Goal: Task Accomplishment & Management: Manage account settings

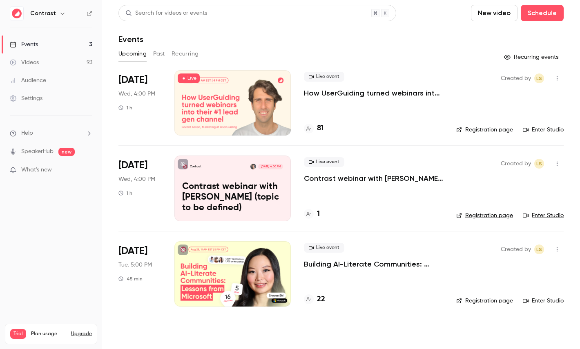
click at [45, 63] on link "Videos 93" at bounding box center [51, 62] width 102 height 18
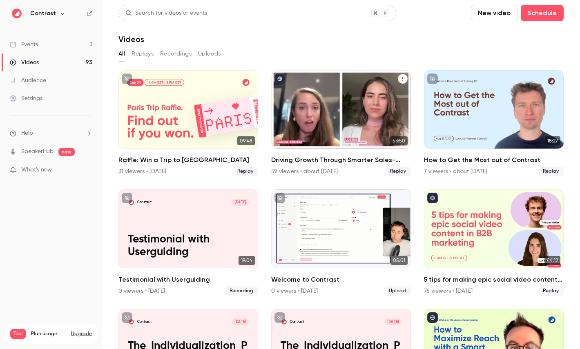
click at [356, 103] on div "Driving Growth Through Smarter Sales-Marketing Collaboration" at bounding box center [341, 109] width 140 height 78
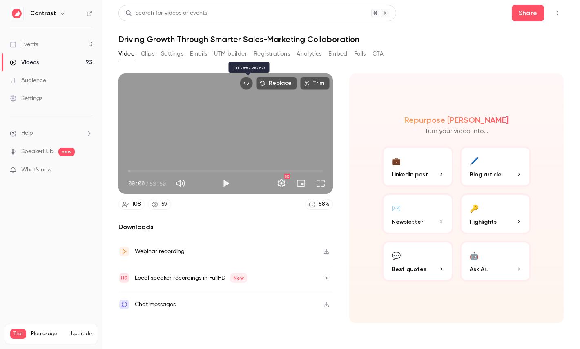
click at [245, 85] on icon "Embed video" at bounding box center [246, 83] width 6 height 6
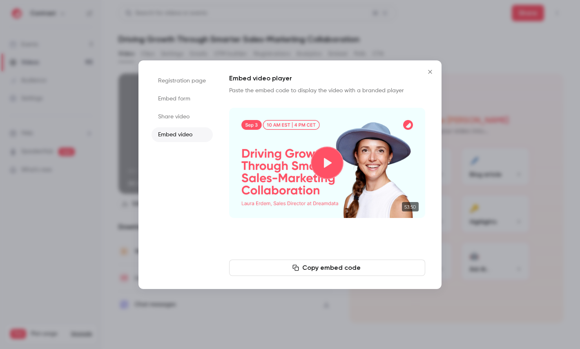
click at [334, 158] on button "Play video" at bounding box center [327, 163] width 33 height 33
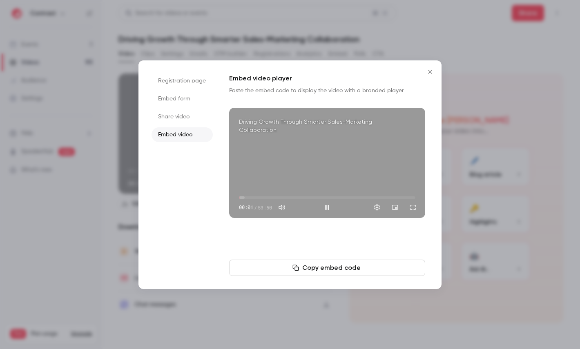
click at [341, 165] on div "Driving Growth Through Smarter Sales-Marketing Collaboration 00:01 00:01 / 53:50" at bounding box center [327, 163] width 196 height 110
click at [340, 173] on div "Driving Growth Through Smarter Sales-Marketing Collaboration 00:01 00:01 / 53:50" at bounding box center [327, 163] width 196 height 110
type input "***"
click at [338, 163] on div "Driving Growth Through Smarter Sales-Marketing Collaboration 00:01 00:01 / 53:50" at bounding box center [327, 163] width 196 height 110
click at [430, 69] on icon "Close" at bounding box center [430, 72] width 10 height 7
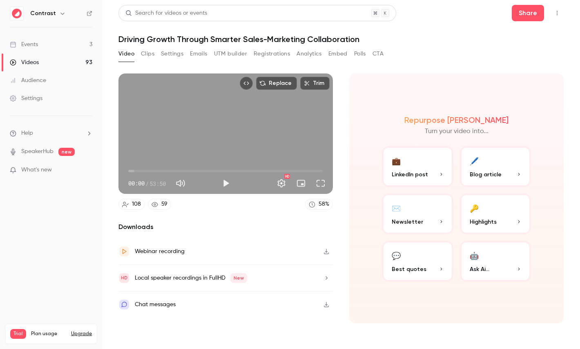
click at [314, 49] on button "Analytics" at bounding box center [308, 53] width 25 height 13
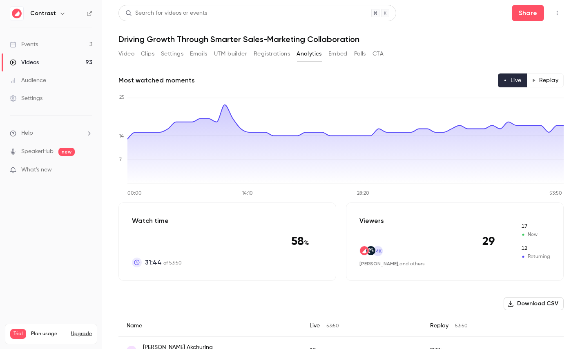
click at [546, 80] on button "Replay" at bounding box center [544, 80] width 37 height 14
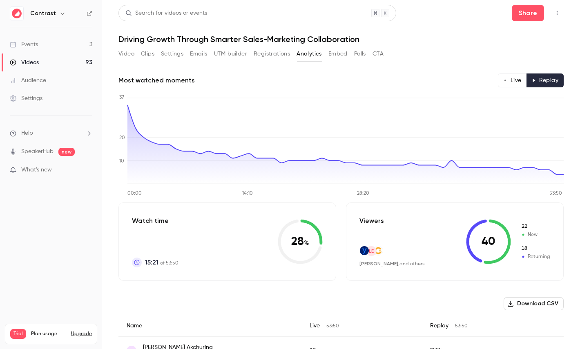
click at [195, 52] on button "Emails" at bounding box center [198, 53] width 17 height 13
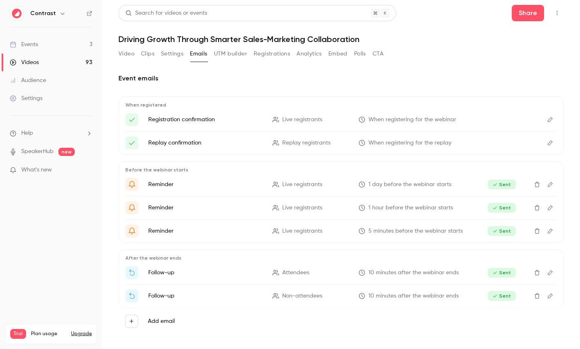
scroll to position [1, 0]
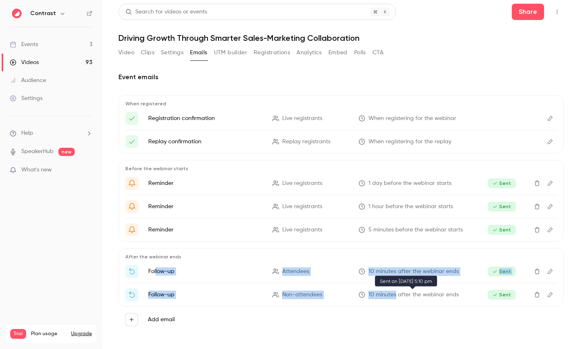
drag, startPoint x: 156, startPoint y: 273, endPoint x: 395, endPoint y: 296, distance: 240.8
click at [395, 296] on ul "Follow-up Attendees 10 minutes after the webinar ends Sent Follow-up Non-attend…" at bounding box center [340, 283] width 431 height 36
click at [298, 271] on span "Attendees" at bounding box center [295, 271] width 27 height 9
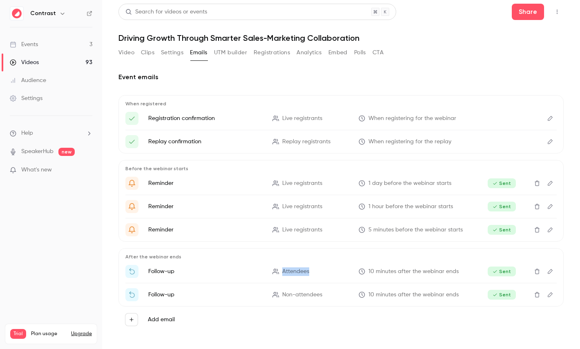
click at [298, 271] on span "Attendees" at bounding box center [295, 271] width 27 height 9
click at [287, 294] on span "Non-attendees" at bounding box center [302, 295] width 40 height 9
drag, startPoint x: 287, startPoint y: 294, endPoint x: 315, endPoint y: 294, distance: 28.2
click at [315, 294] on span "Non-attendees" at bounding box center [302, 295] width 40 height 9
click at [316, 294] on span "Non-attendees" at bounding box center [302, 295] width 40 height 9
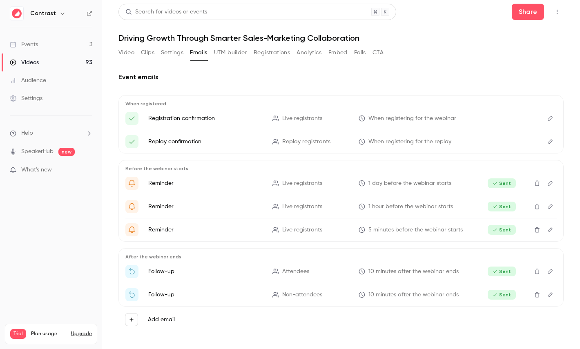
click at [548, 271] on icon "Edit" at bounding box center [550, 272] width 7 height 6
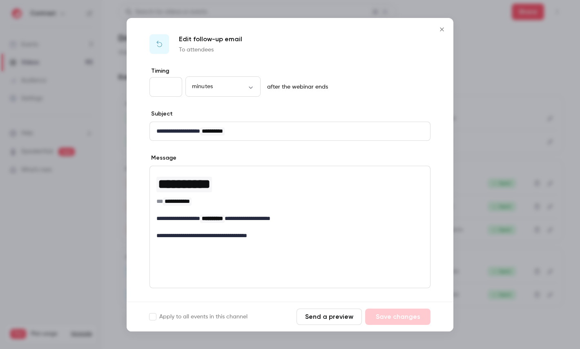
scroll to position [60, 0]
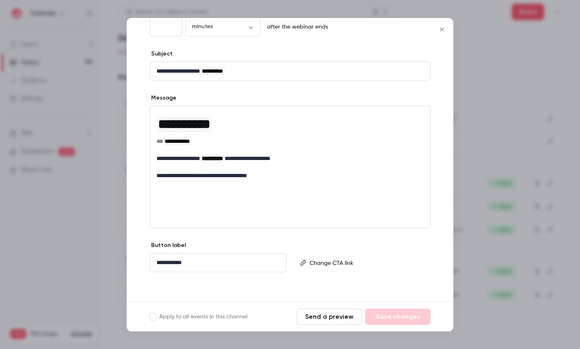
click at [165, 261] on p "**********" at bounding box center [217, 262] width 123 height 9
drag, startPoint x: 165, startPoint y: 261, endPoint x: 181, endPoint y: 261, distance: 16.3
click at [181, 261] on p "**********" at bounding box center [217, 262] width 123 height 9
click at [499, 148] on div at bounding box center [290, 174] width 580 height 349
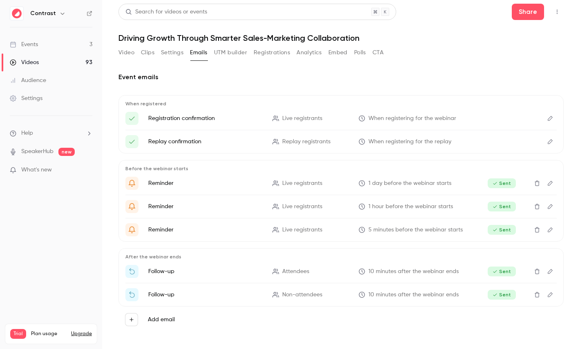
click at [50, 44] on link "Events 3" at bounding box center [51, 45] width 102 height 18
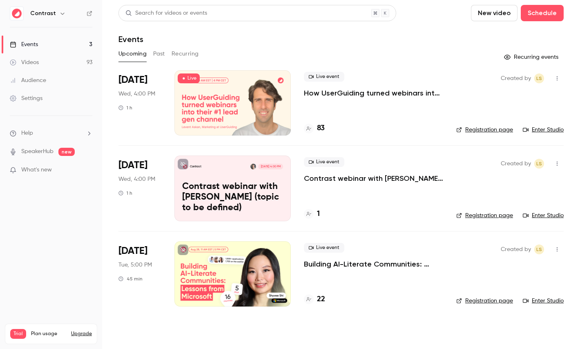
click at [287, 42] on div "Events" at bounding box center [340, 39] width 445 height 10
click at [555, 164] on icon "button" at bounding box center [557, 164] width 7 height 6
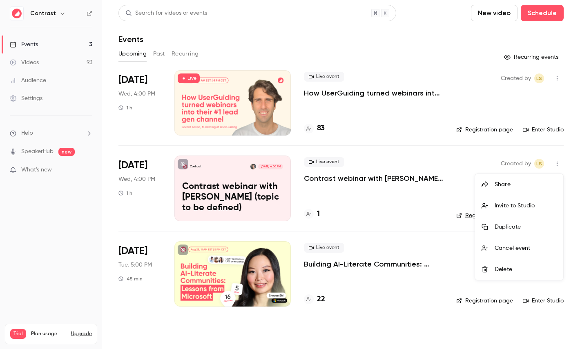
click at [519, 183] on div "Share" at bounding box center [525, 184] width 62 height 8
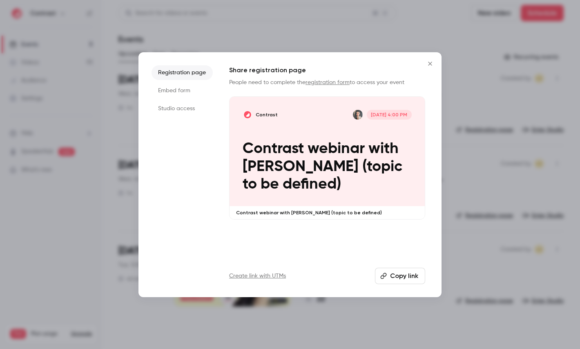
click at [179, 107] on li "Studio access" at bounding box center [181, 108] width 61 height 15
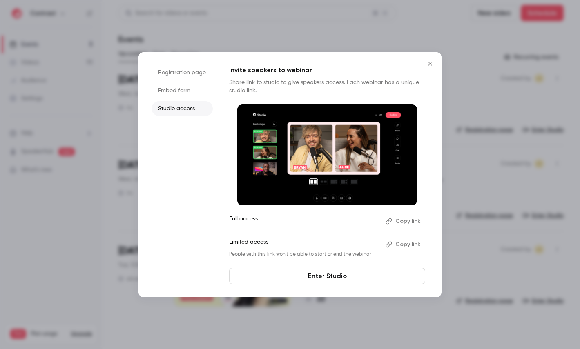
click at [237, 241] on p "Limited access" at bounding box center [304, 244] width 150 height 13
drag, startPoint x: 237, startPoint y: 241, endPoint x: 263, endPoint y: 241, distance: 26.5
click at [263, 241] on p "Limited access" at bounding box center [304, 244] width 150 height 13
click at [235, 218] on p "Full access" at bounding box center [304, 221] width 150 height 13
drag, startPoint x: 235, startPoint y: 218, endPoint x: 266, endPoint y: 218, distance: 31.0
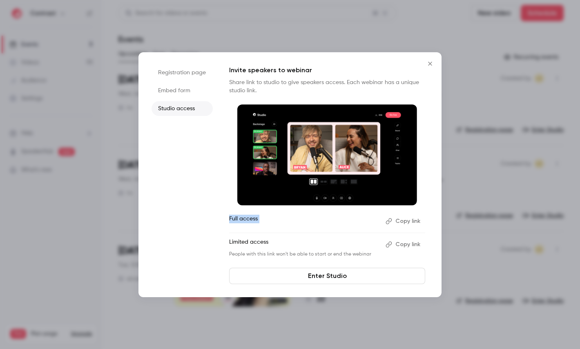
click at [266, 218] on p "Full access" at bounding box center [304, 221] width 150 height 13
click at [234, 220] on p "Full access" at bounding box center [304, 221] width 150 height 13
drag, startPoint x: 234, startPoint y: 220, endPoint x: 259, endPoint y: 220, distance: 24.9
click at [259, 220] on p "Full access" at bounding box center [304, 221] width 150 height 13
click at [350, 274] on link "Enter Studio" at bounding box center [327, 276] width 196 height 16
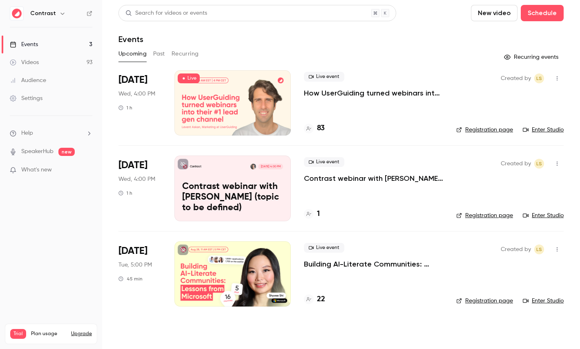
click at [198, 87] on div at bounding box center [232, 102] width 116 height 65
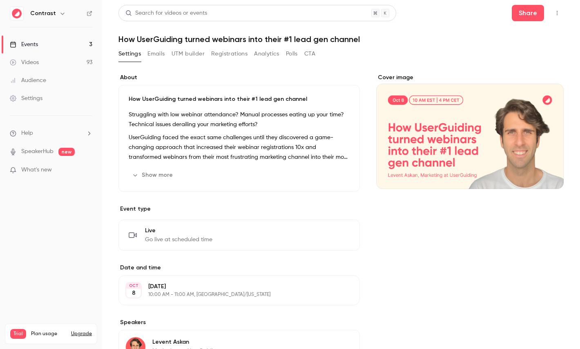
click at [262, 50] on button "Analytics" at bounding box center [266, 53] width 25 height 13
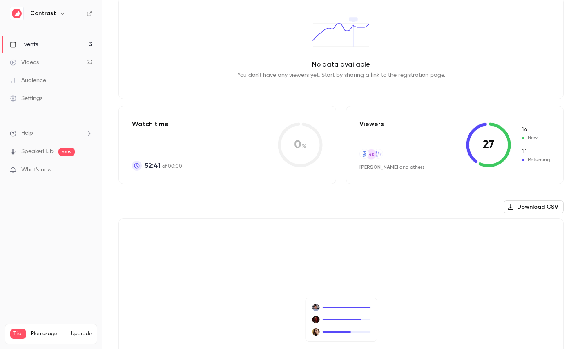
scroll to position [14, 0]
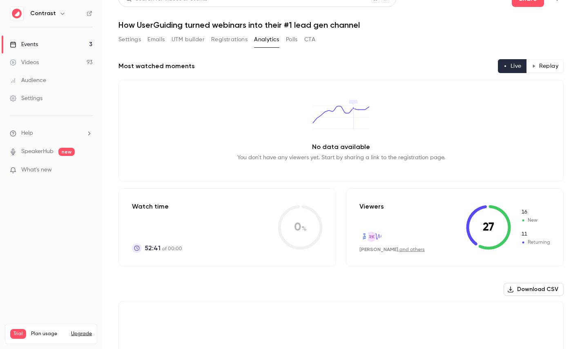
click at [234, 40] on button "Registrations" at bounding box center [229, 39] width 36 height 13
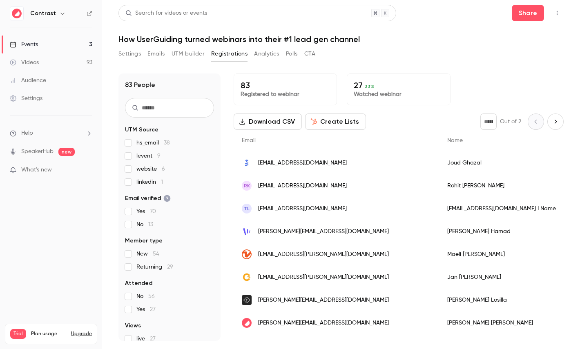
click at [139, 310] on span "Yes 27" at bounding box center [145, 309] width 19 height 8
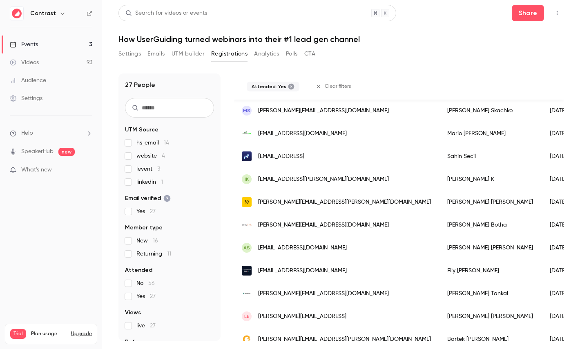
scroll to position [454, 0]
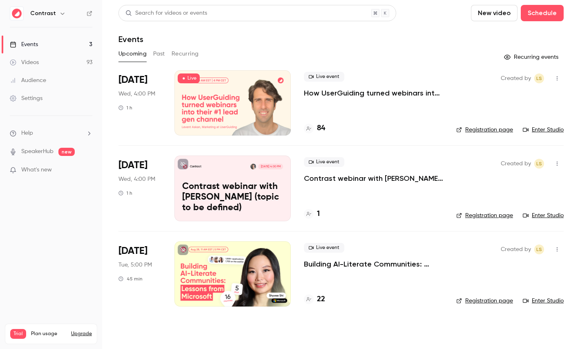
click at [66, 102] on link "Settings" at bounding box center [51, 98] width 102 height 18
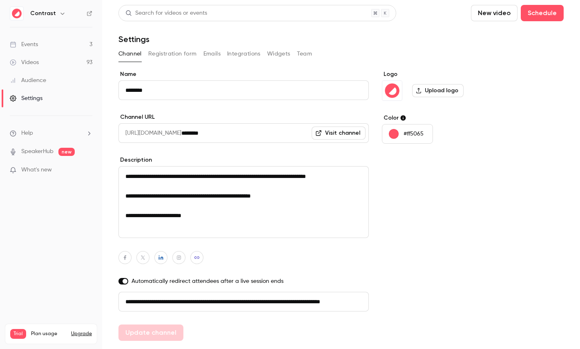
scroll to position [0, 46]
click at [169, 57] on button "Registration form" at bounding box center [172, 53] width 49 height 13
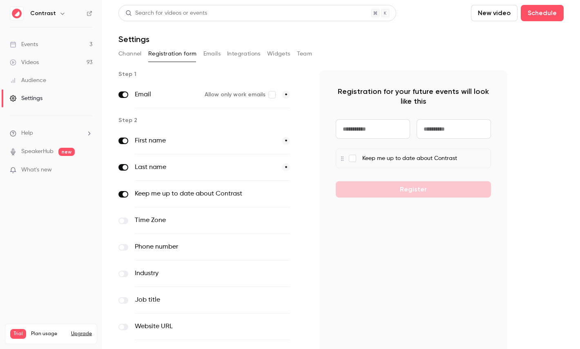
click at [147, 136] on label "First name" at bounding box center [205, 141] width 140 height 10
click at [139, 140] on label "First name" at bounding box center [205, 141] width 140 height 10
click at [302, 140] on span at bounding box center [301, 141] width 10 height 10
click at [283, 168] on span "*" at bounding box center [286, 167] width 8 height 8
click at [149, 167] on label "Last name" at bounding box center [205, 168] width 140 height 10
